Goal: Find specific page/section: Find specific page/section

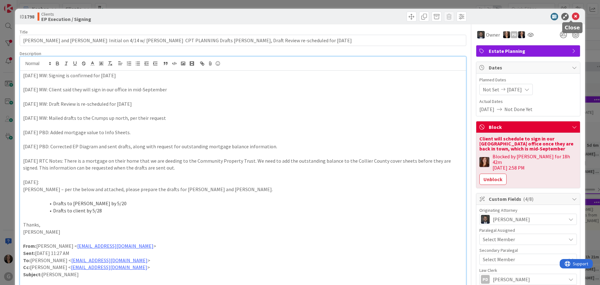
drag, startPoint x: 570, startPoint y: 17, endPoint x: 540, endPoint y: 18, distance: 30.0
click at [572, 17] on icon at bounding box center [575, 16] width 7 height 7
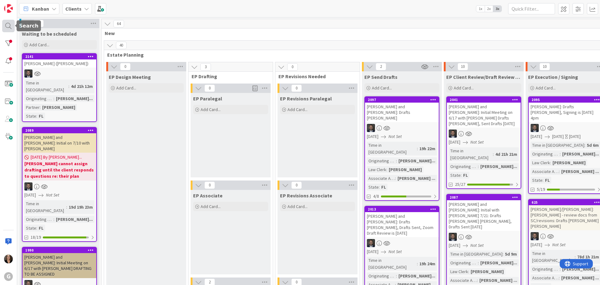
click at [8, 24] on div at bounding box center [8, 26] width 12 height 12
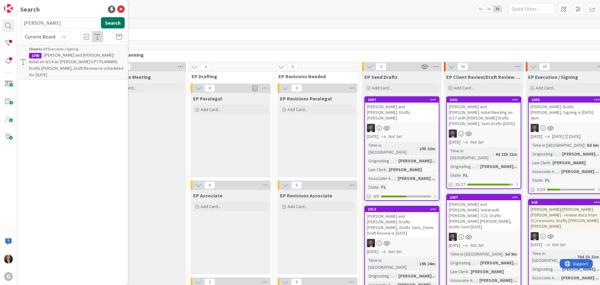
type input "cramer"
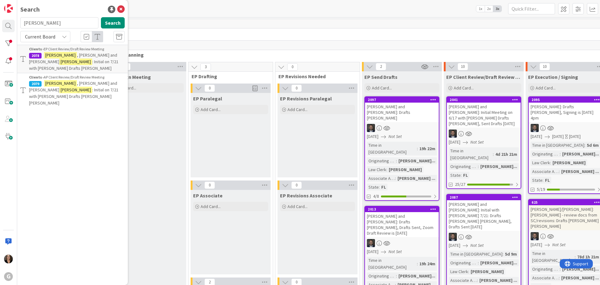
click at [84, 54] on span ", Jeffrey and Phyllis" at bounding box center [73, 58] width 88 height 12
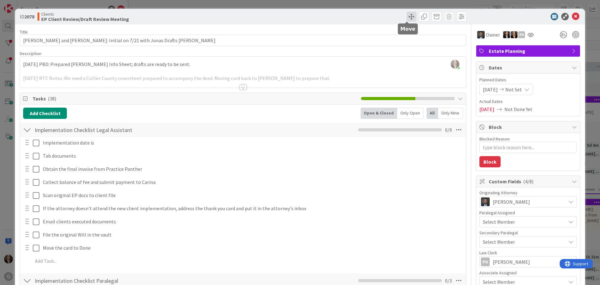
click at [408, 16] on span at bounding box center [411, 17] width 10 height 10
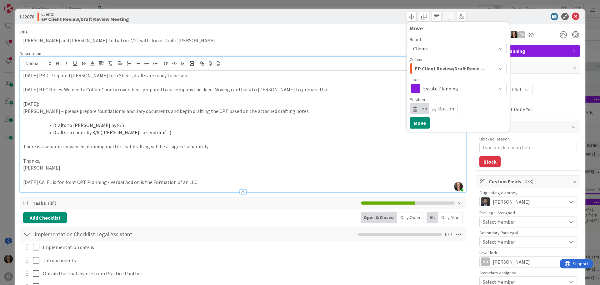
click at [359, 68] on div "Michelle Wilson just joined 8/11/2025 PBD: Prepared Collier Info Sheet; drafts …" at bounding box center [243, 124] width 446 height 135
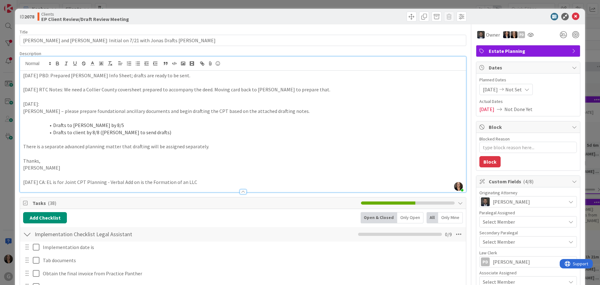
click at [180, 78] on p "8/11/2025 PBD: Prepared Collier Info Sheet; drafts are ready to be sent." at bounding box center [242, 75] width 439 height 7
type textarea "x"
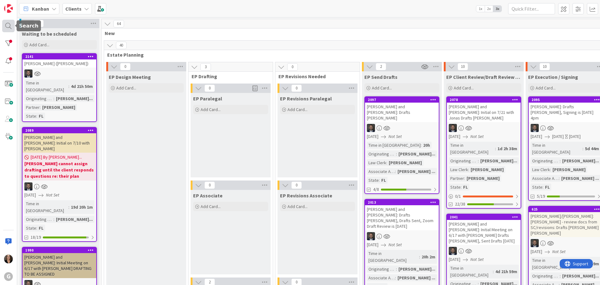
click at [8, 24] on div at bounding box center [8, 26] width 12 height 12
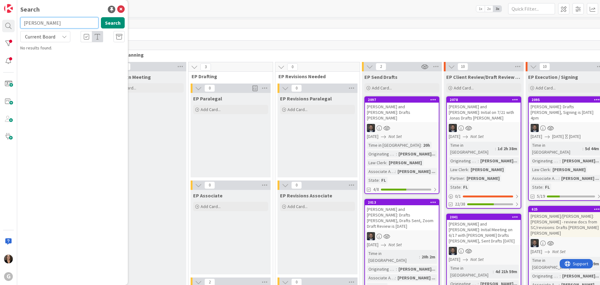
drag, startPoint x: 25, startPoint y: 24, endPoint x: 45, endPoint y: 24, distance: 20.0
click at [26, 24] on input "[PERSON_NAME]" at bounding box center [59, 22] width 78 height 11
click at [49, 21] on input "[PERSON_NAME]" at bounding box center [59, 22] width 78 height 11
type input "[PERSON_NAME]"
click at [120, 6] on icon at bounding box center [120, 9] width 7 height 7
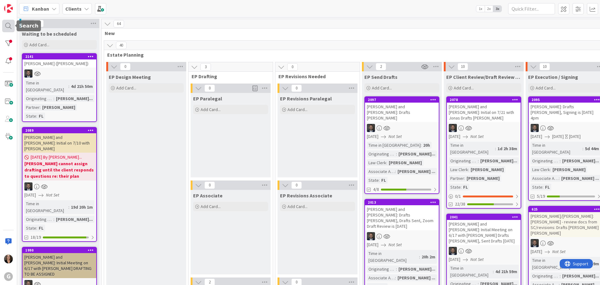
click at [7, 27] on div at bounding box center [8, 26] width 12 height 12
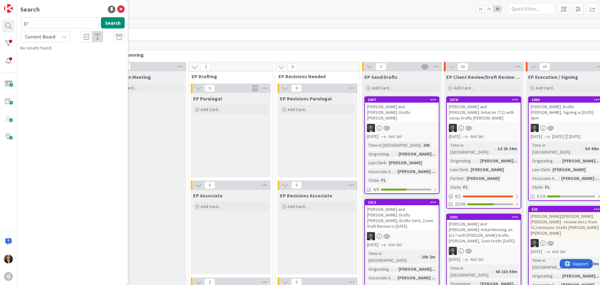
type input "g"
type input "[PERSON_NAME]"
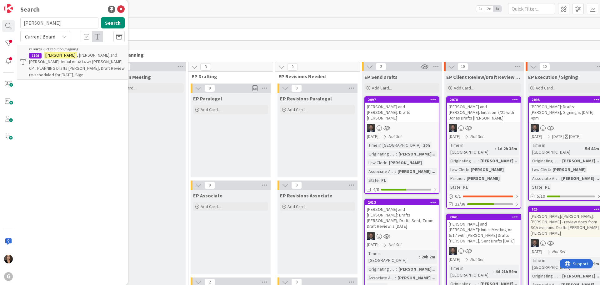
click at [82, 63] on span ", [PERSON_NAME] and [PERSON_NAME]: Initial on 4/14 w/ [PERSON_NAME] CPT PLANNIN…" at bounding box center [77, 64] width 96 height 25
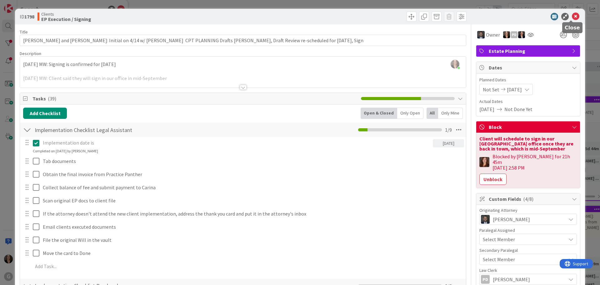
click at [572, 16] on icon at bounding box center [575, 16] width 7 height 7
